Goal: Task Accomplishment & Management: Use online tool/utility

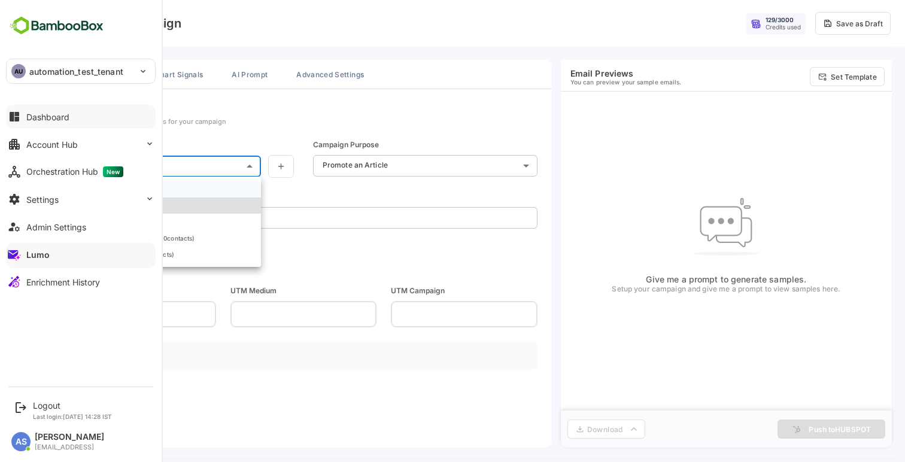
click at [41, 123] on button "Dashboard" at bounding box center [81, 117] width 150 height 24
click at [42, 279] on div "Enrichment History" at bounding box center [63, 282] width 74 height 10
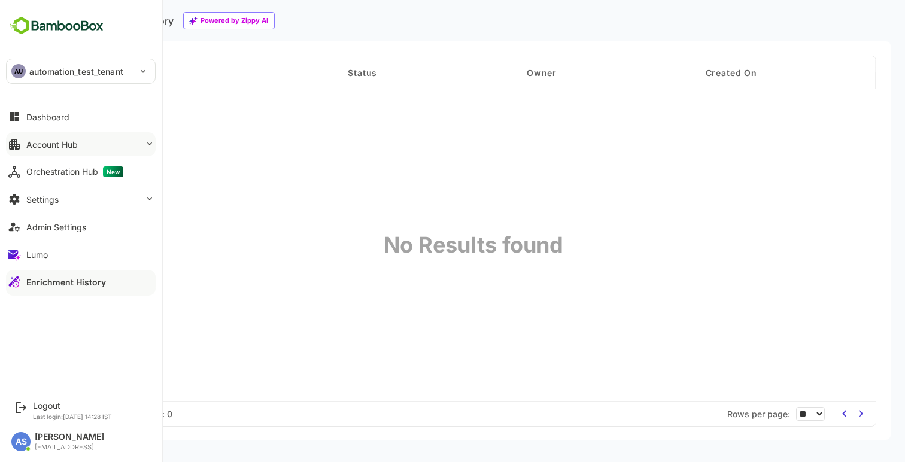
click at [56, 147] on div "Account Hub" at bounding box center [51, 144] width 51 height 10
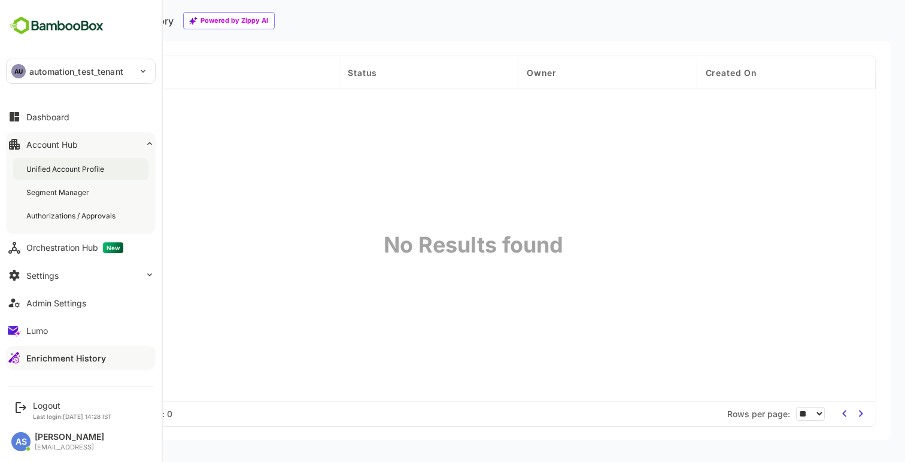
click at [57, 161] on div "Unified Account Profile" at bounding box center [80, 169] width 135 height 22
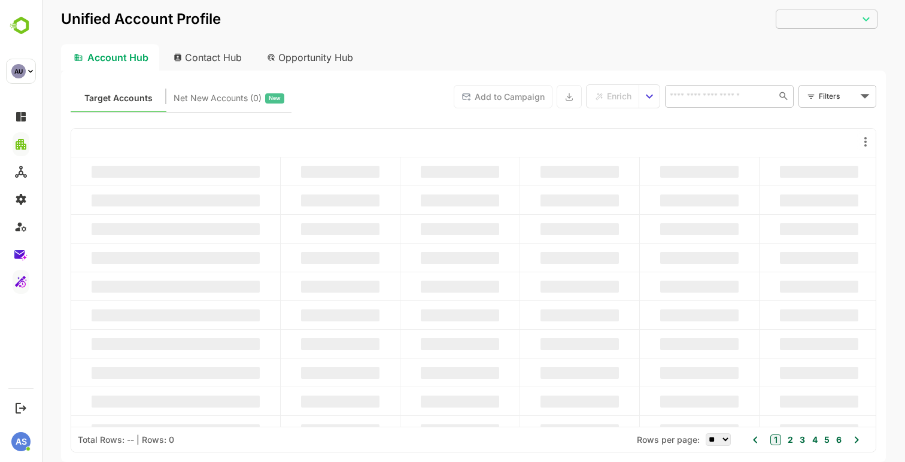
type input "**********"
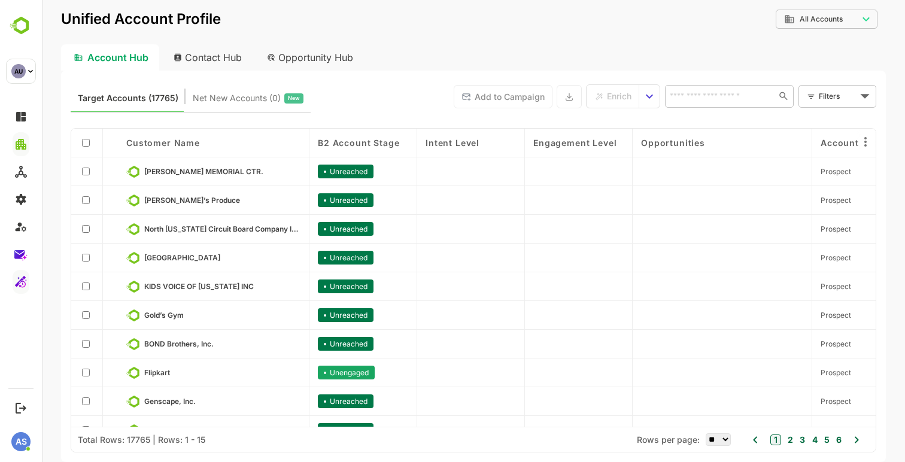
scroll to position [20, 0]
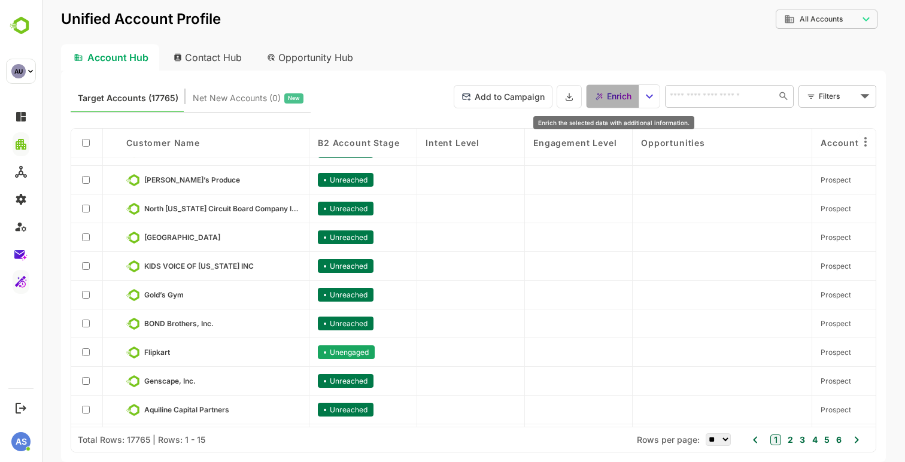
click at [617, 96] on span "Enrich" at bounding box center [619, 97] width 25 height 16
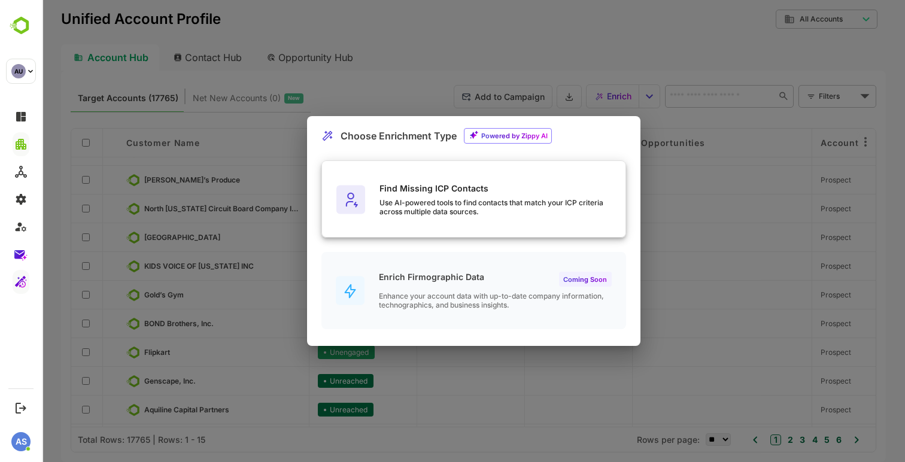
click at [426, 196] on div "Find Missing ICP Contacts Use AI-powered tools to find contacts that match your…" at bounding box center [502, 199] width 246 height 33
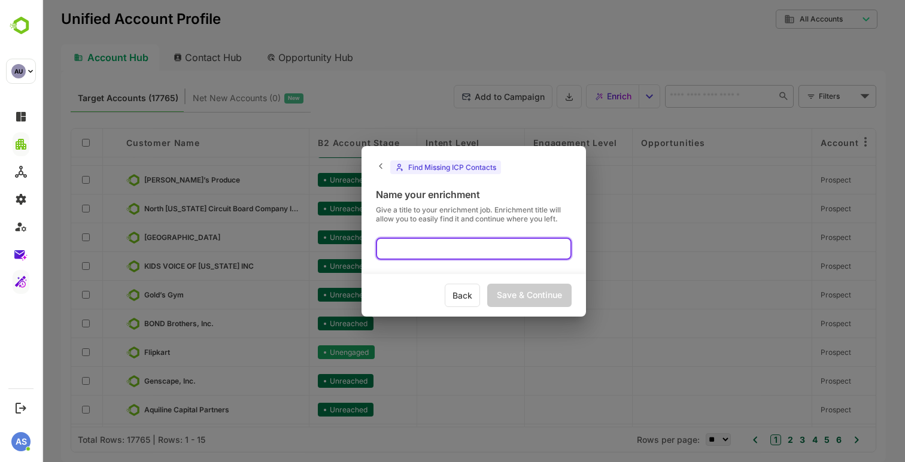
click at [423, 252] on input "text" at bounding box center [474, 249] width 196 height 22
type input "****"
click at [514, 297] on div "Save & Continue" at bounding box center [529, 295] width 84 height 23
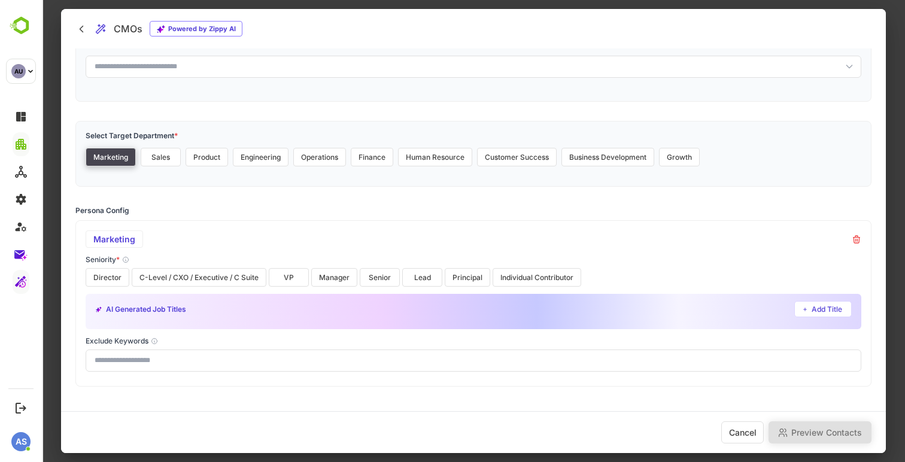
scroll to position [54, 0]
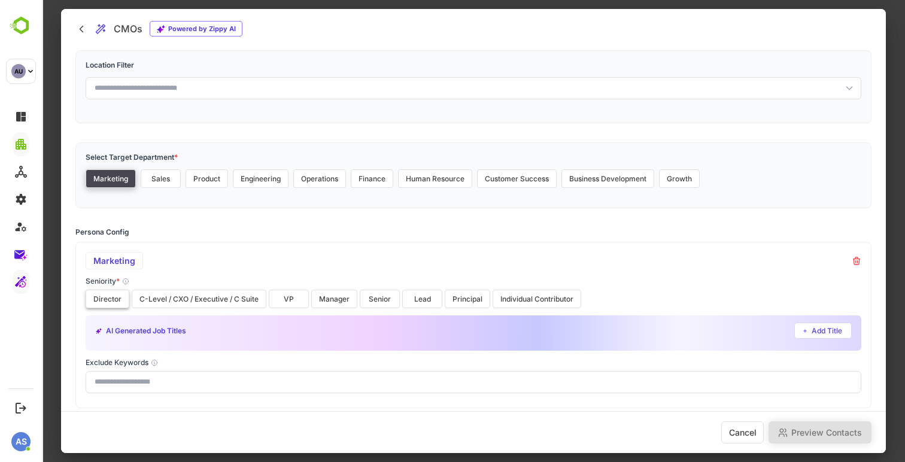
click at [119, 302] on button "Director" at bounding box center [108, 299] width 44 height 19
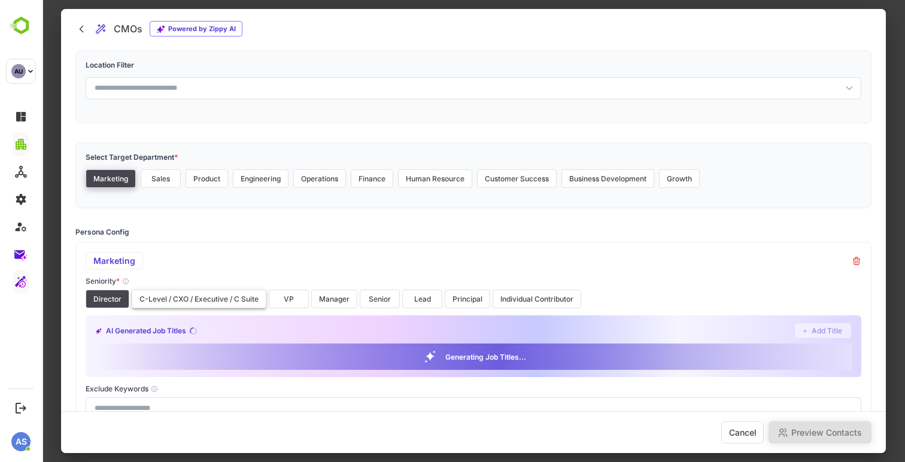
click at [199, 302] on button "C-Level / CXO / Executive / C Suite" at bounding box center [199, 299] width 135 height 19
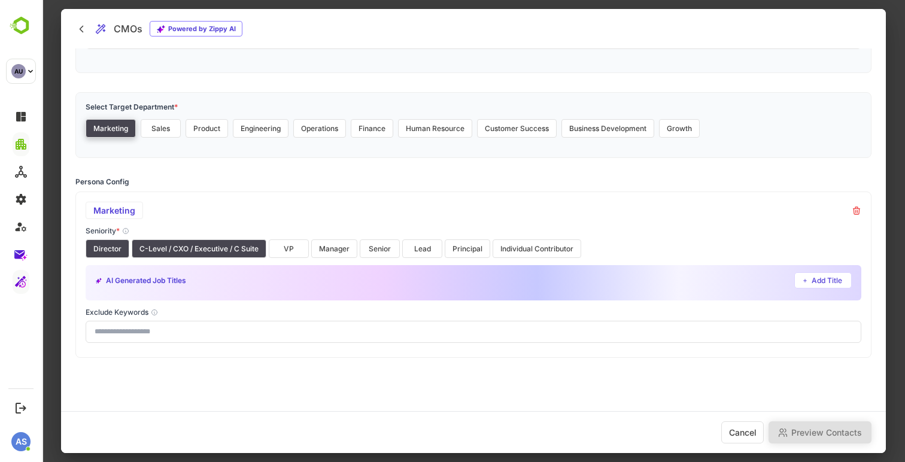
scroll to position [105, 0]
click at [119, 209] on div "Marketing" at bounding box center [114, 209] width 57 height 17
click at [289, 243] on button "VP" at bounding box center [289, 248] width 40 height 19
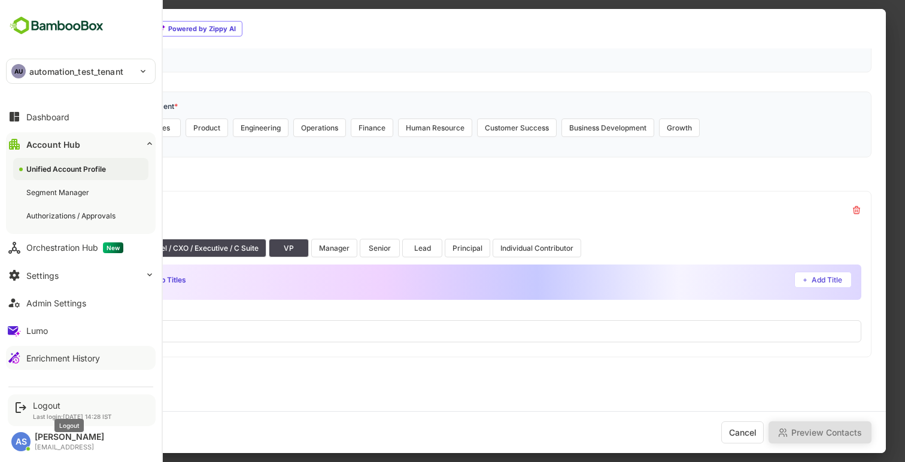
click at [48, 406] on div "Logout" at bounding box center [72, 405] width 79 height 10
